Goal: Navigation & Orientation: Find specific page/section

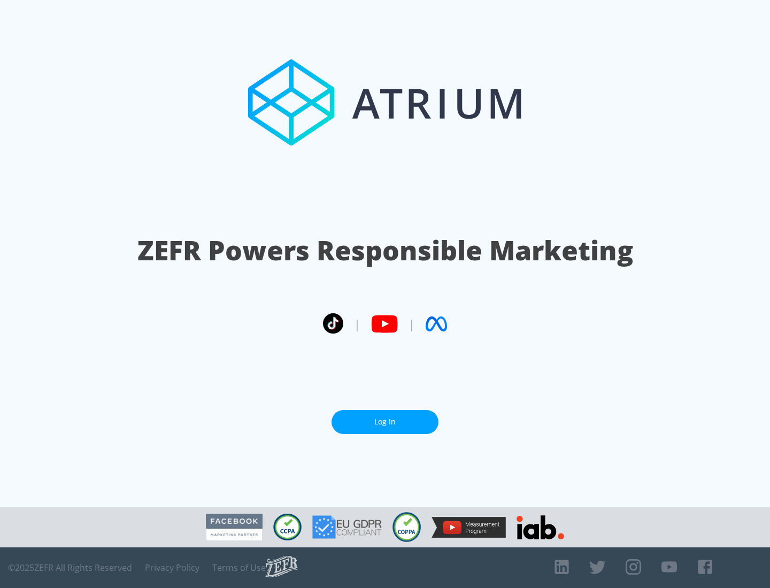
click at [385, 422] on link "Log In" at bounding box center [384, 422] width 107 height 24
